Goal: Find specific page/section

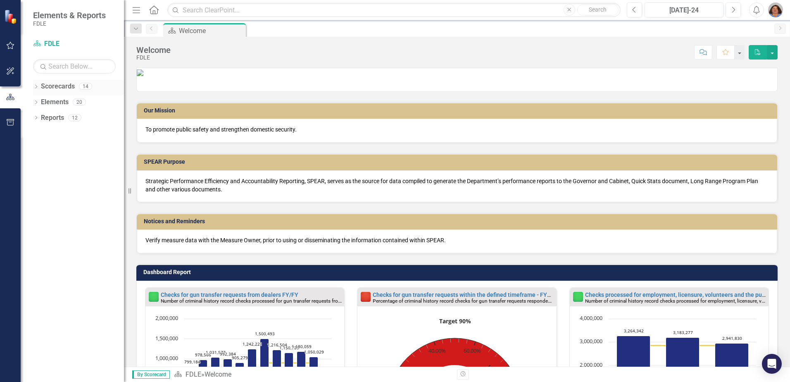
click at [38, 87] on icon "Dropdown" at bounding box center [36, 87] width 6 height 5
click at [40, 105] on div "Dropdown" at bounding box center [40, 102] width 6 height 7
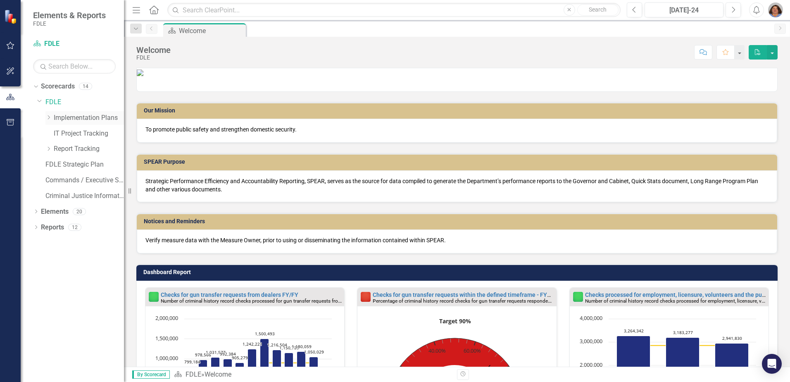
click at [49, 117] on icon "Dropdown" at bounding box center [48, 117] width 6 height 5
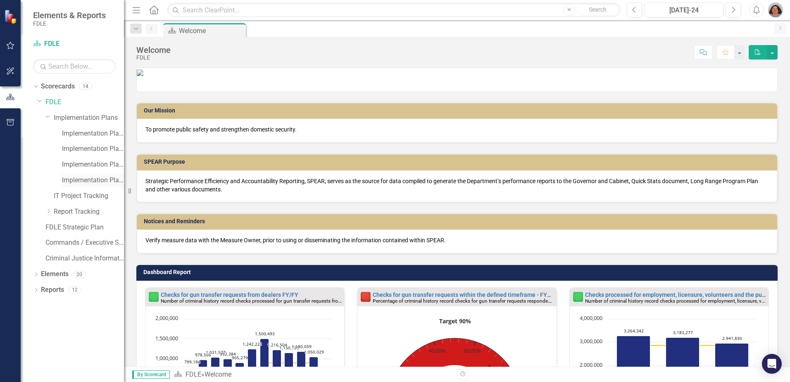
drag, startPoint x: 101, startPoint y: 180, endPoint x: 91, endPoint y: 183, distance: 10.5
click at [100, 180] on link "Implementation Plan FY25/26" at bounding box center [93, 181] width 62 height 10
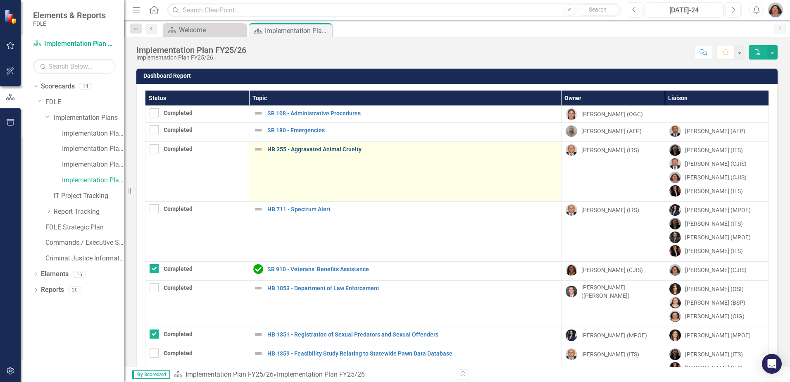
click at [297, 149] on link "HB 255 - Aggravated Animal Cruelty" at bounding box center [412, 149] width 290 height 6
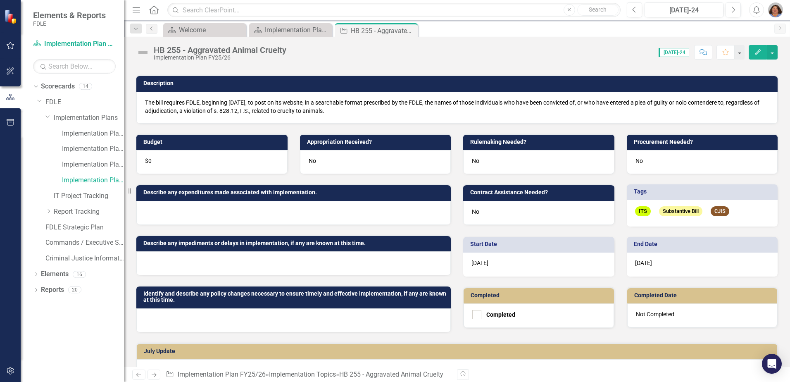
scroll to position [41, 0]
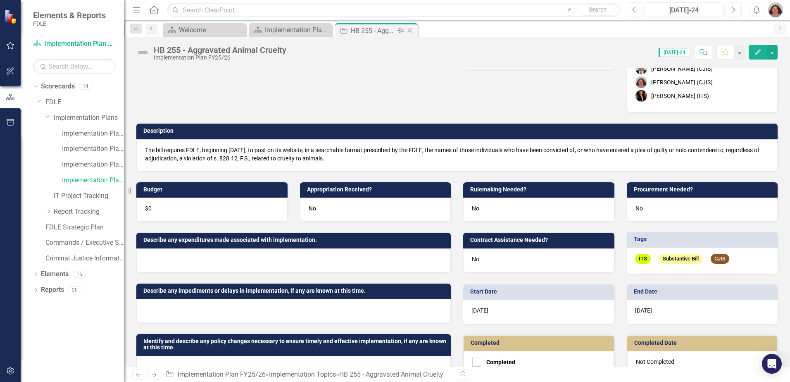
click at [410, 31] on icon "Close" at bounding box center [410, 30] width 8 height 7
